Goal: Use online tool/utility: Use online tool/utility

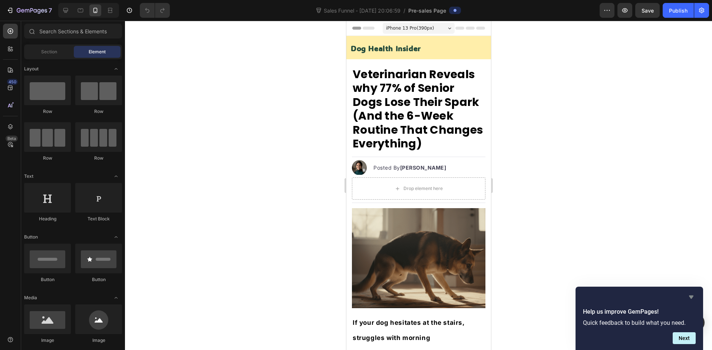
click at [691, 298] on icon "Hide survey" at bounding box center [691, 297] width 4 height 3
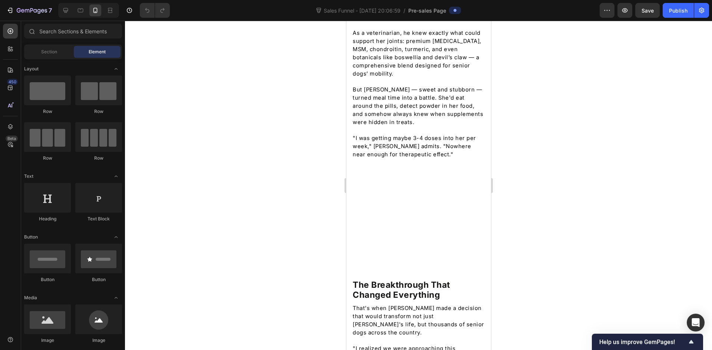
scroll to position [1159, 0]
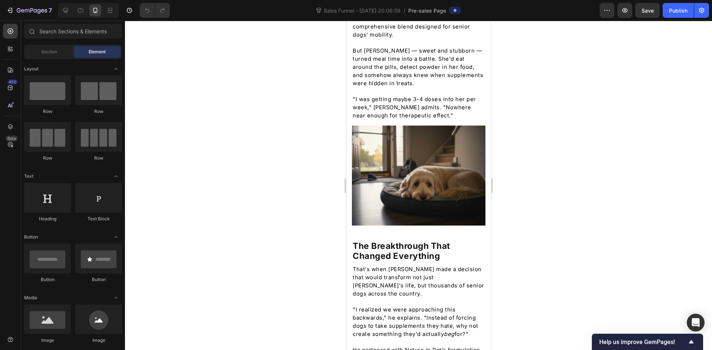
drag, startPoint x: 487, startPoint y: 40, endPoint x: 836, endPoint y: 138, distance: 362.6
click at [448, 135] on img at bounding box center [417, 176] width 133 height 100
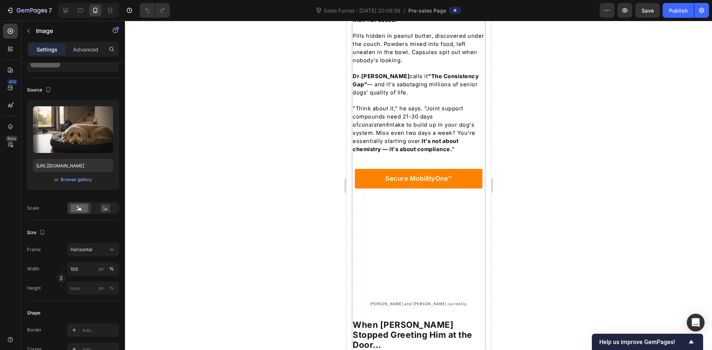
scroll to position [677, 0]
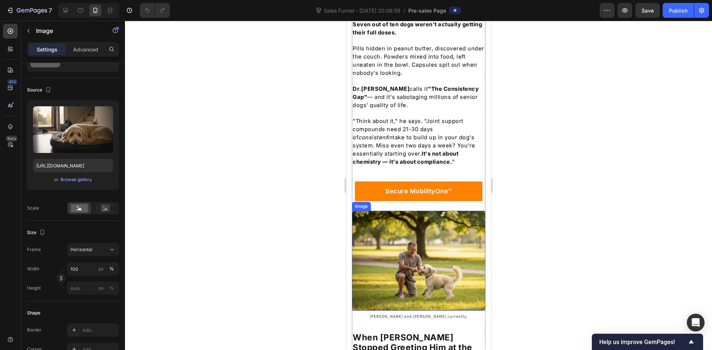
click at [427, 236] on img at bounding box center [417, 261] width 133 height 100
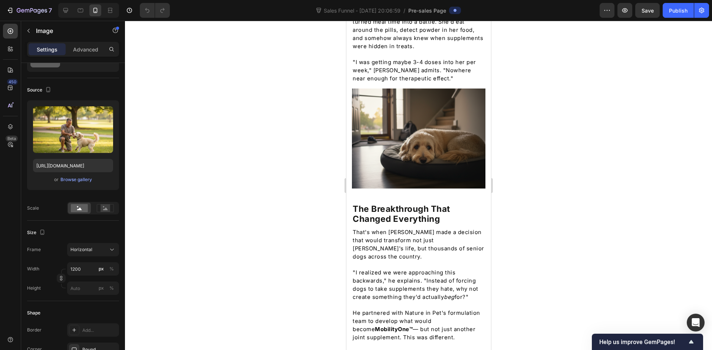
scroll to position [1381, 0]
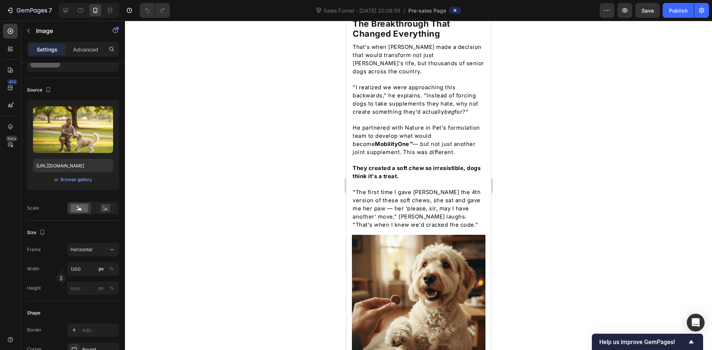
click at [427, 236] on img at bounding box center [417, 301] width 133 height 133
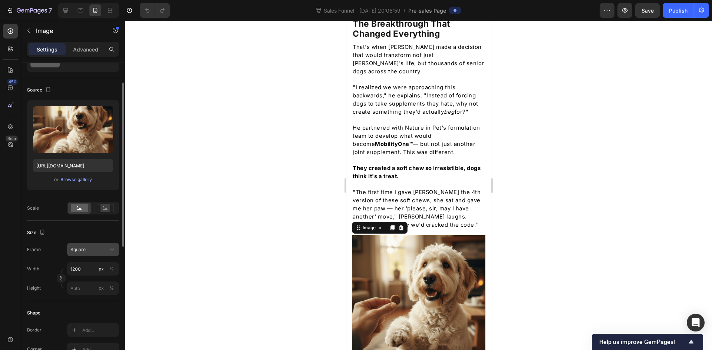
click at [79, 248] on span "Square" at bounding box center [77, 249] width 15 height 7
click at [82, 296] on span "Horizontal" at bounding box center [81, 295] width 22 height 7
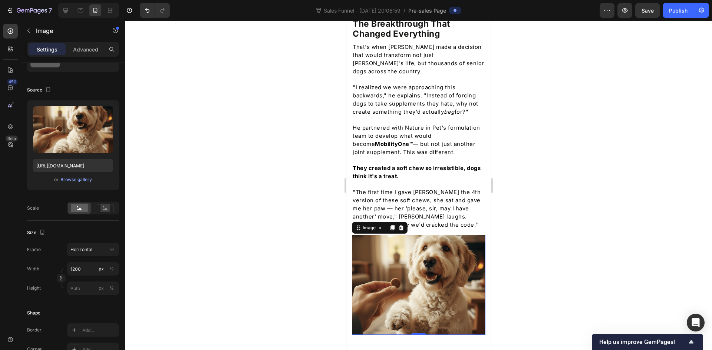
click at [437, 248] on img at bounding box center [417, 285] width 133 height 100
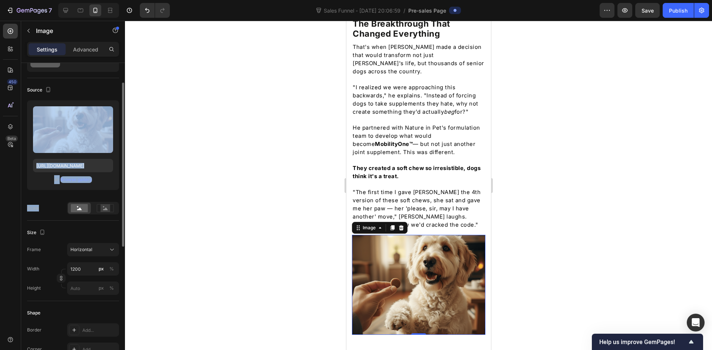
drag, startPoint x: 72, startPoint y: 134, endPoint x: 72, endPoint y: 216, distance: 81.5
click at [72, 216] on div "Source Upload Image [URL][DOMAIN_NAME] or Browse gallery Scale" at bounding box center [73, 149] width 92 height 143
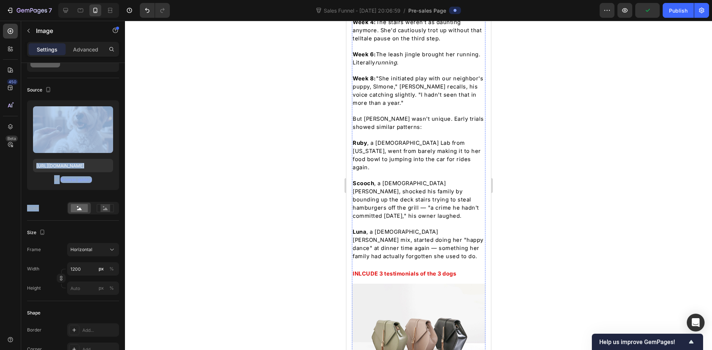
scroll to position [1937, 0]
